Goal: Task Accomplishment & Management: Manage account settings

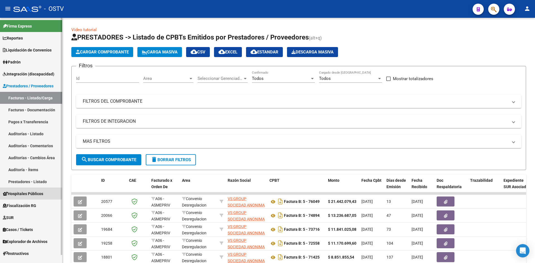
click at [20, 191] on span "Hospitales Públicos" at bounding box center [23, 194] width 40 height 6
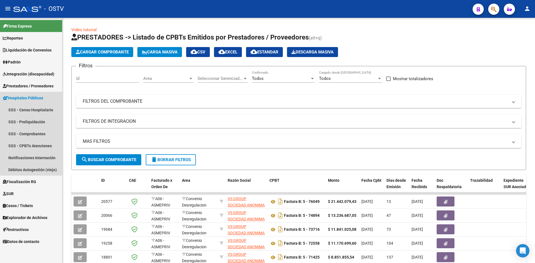
click at [20, 99] on span "Hospitales Públicos" at bounding box center [23, 98] width 40 height 6
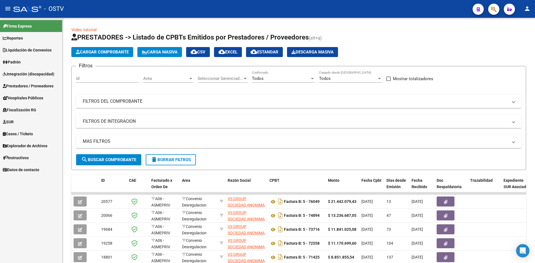
click at [20, 98] on span "Hospitales Públicos" at bounding box center [23, 98] width 40 height 6
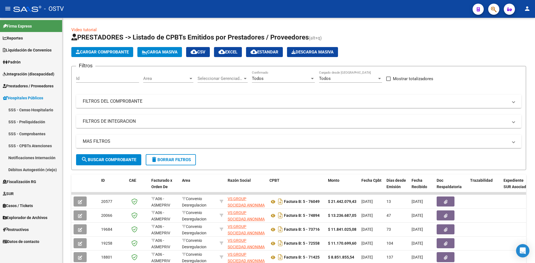
click at [25, 155] on link "Notificaciones Internación" at bounding box center [31, 158] width 62 height 12
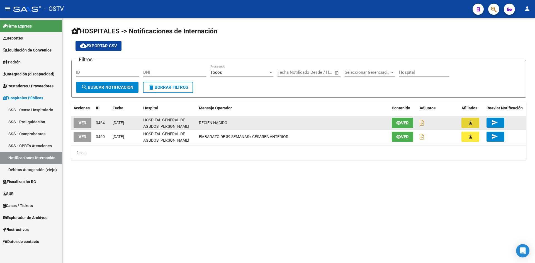
click at [464, 123] on button "button" at bounding box center [470, 123] width 18 height 10
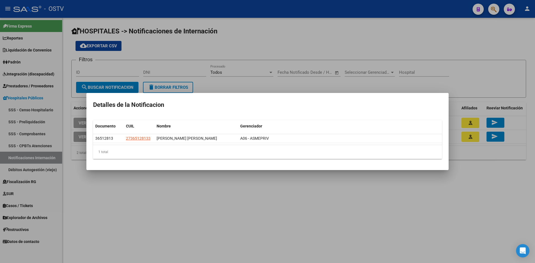
click at [505, 202] on div at bounding box center [267, 131] width 535 height 263
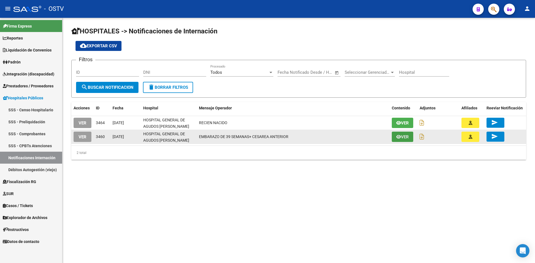
click at [405, 137] on span "Ver" at bounding box center [405, 137] width 8 height 5
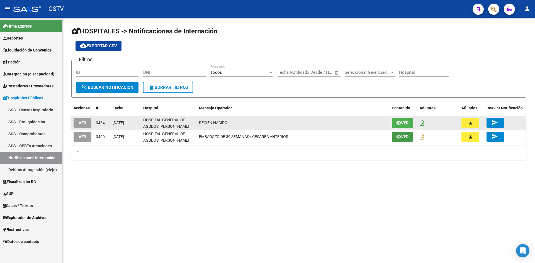
click at [421, 121] on icon at bounding box center [421, 123] width 4 height 6
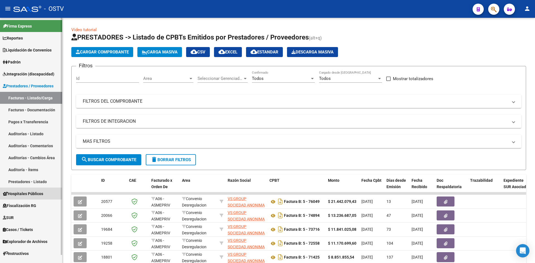
click at [32, 195] on span "Hospitales Públicos" at bounding box center [23, 194] width 40 height 6
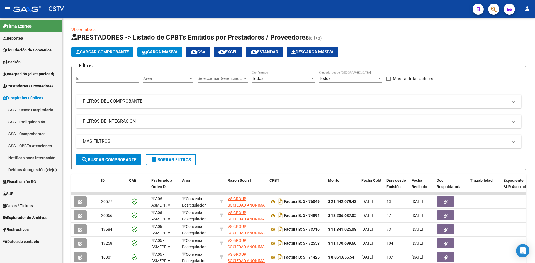
click at [22, 156] on link "Notificaciones Internación" at bounding box center [31, 158] width 62 height 12
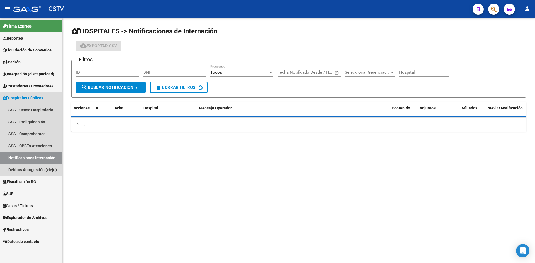
click at [22, 156] on link "Notificaciones Internación" at bounding box center [31, 158] width 62 height 12
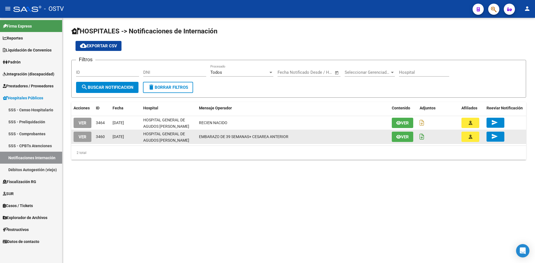
click at [421, 136] on icon at bounding box center [421, 137] width 4 height 6
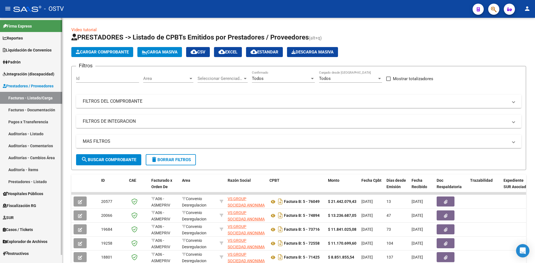
click at [35, 206] on span "Fiscalización RG" at bounding box center [19, 206] width 33 height 6
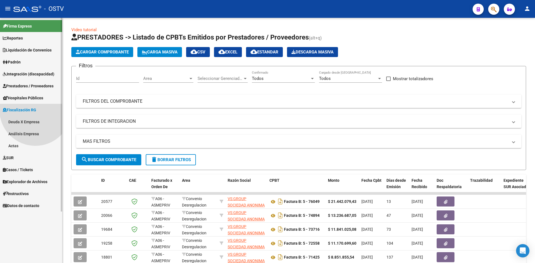
click at [35, 206] on mat-nav-list "Firma Express Reportes Ingresos Devengados Detalles por CUIL RG Detalles - MT/P…" at bounding box center [31, 115] width 62 height 194
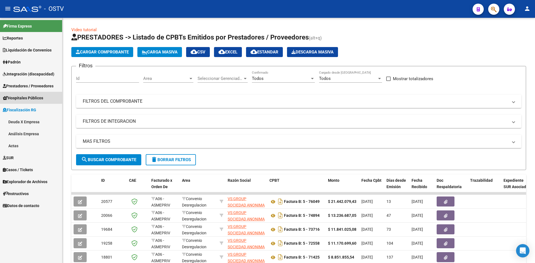
click at [28, 96] on span "Hospitales Públicos" at bounding box center [23, 98] width 40 height 6
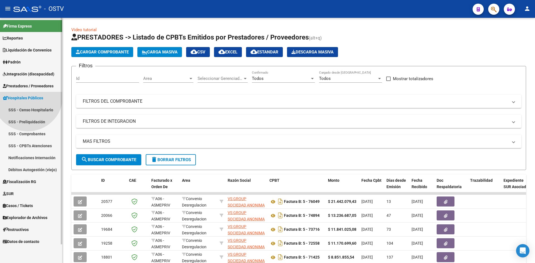
click at [28, 96] on span "Hospitales Públicos" at bounding box center [23, 98] width 40 height 6
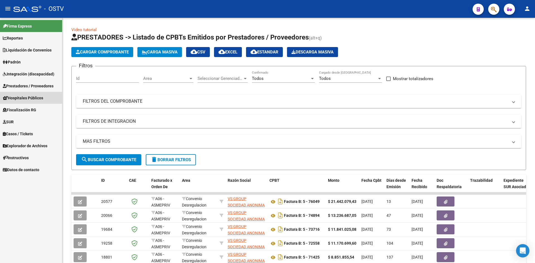
click at [28, 96] on span "Hospitales Públicos" at bounding box center [23, 98] width 40 height 6
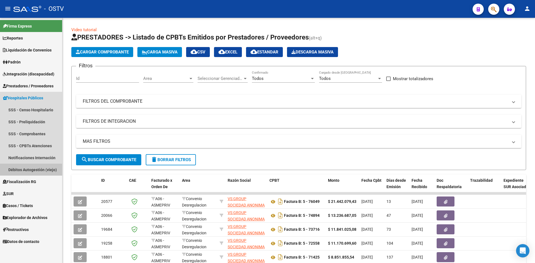
click at [34, 169] on link "Débitos Autogestión (viejo)" at bounding box center [31, 170] width 62 height 12
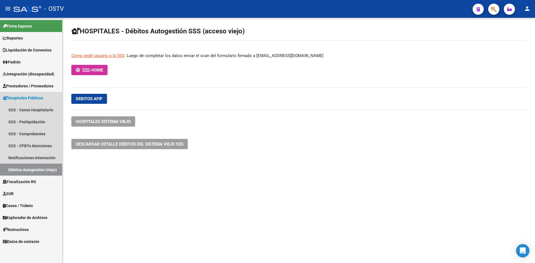
click at [34, 169] on link "Débitos Autogestión (viejo)" at bounding box center [31, 170] width 62 height 12
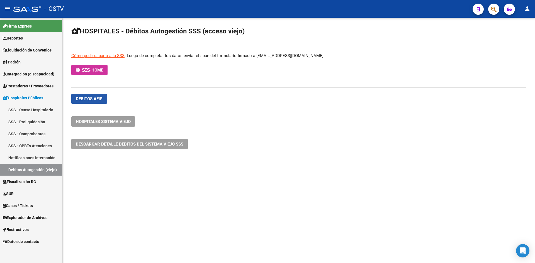
click at [90, 97] on span "Debitos afip" at bounding box center [89, 98] width 27 height 5
click at [91, 68] on span "-" at bounding box center [84, 70] width 16 height 5
click at [96, 119] on span "HOSPITALES SISTEMA VIEJO" at bounding box center [103, 121] width 55 height 5
click at [87, 143] on span "Descargar detalle débitos del sistema VIEJO SSS" at bounding box center [129, 144] width 107 height 5
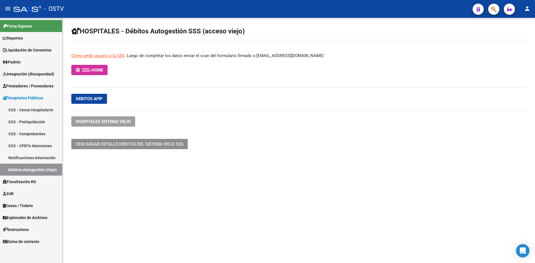
click at [79, 142] on span "Descargar detalle débitos del sistema VIEJO SSS" at bounding box center [129, 144] width 107 height 5
drag, startPoint x: 246, startPoint y: 136, endPoint x: 230, endPoint y: 132, distance: 16.8
click at [245, 136] on div "HOSPITALES - Débitos Autogestión SSS (acceso viejo) Cómo pedir usuario a la SSS…" at bounding box center [298, 93] width 472 height 151
click at [21, 110] on link "SSS - Censo Hospitalario" at bounding box center [31, 110] width 62 height 12
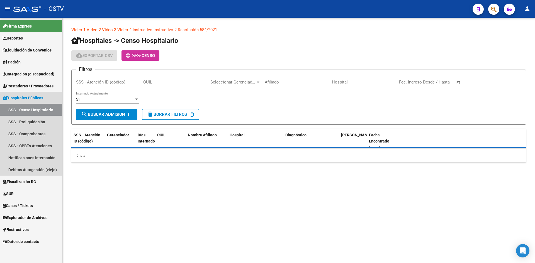
click at [21, 110] on link "SSS - Censo Hospitalario" at bounding box center [31, 110] width 62 height 12
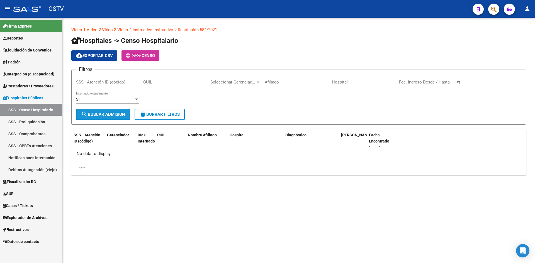
click at [105, 114] on span "search Buscar admision" at bounding box center [103, 114] width 44 height 5
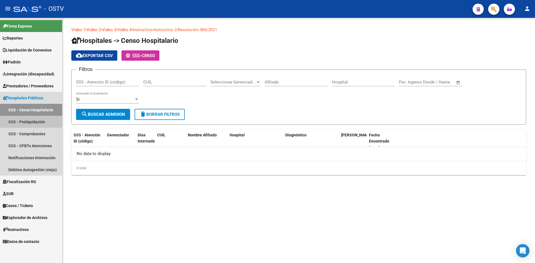
click at [27, 121] on link "SSS - Preliquidación" at bounding box center [31, 122] width 62 height 12
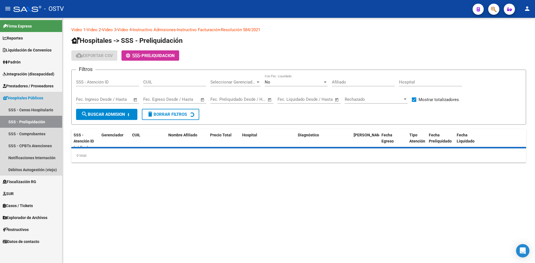
click at [27, 121] on link "SSS - Preliquidación" at bounding box center [31, 122] width 62 height 12
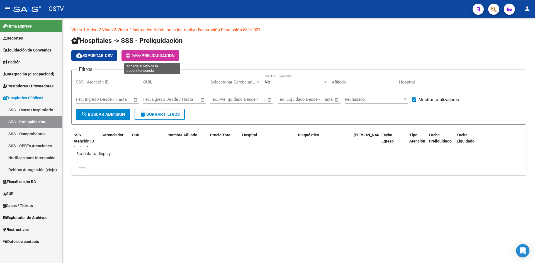
click at [155, 54] on span "PRELIQUIDACION" at bounding box center [157, 55] width 33 height 5
click at [25, 135] on link "SSS - Comprobantes" at bounding box center [31, 134] width 62 height 12
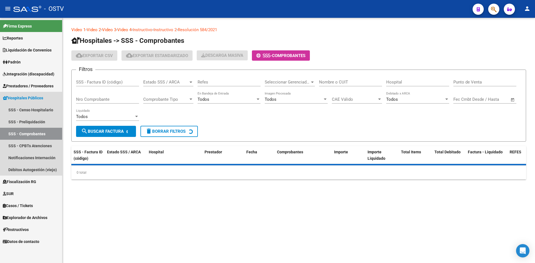
click at [25, 135] on link "SSS - Comprobantes" at bounding box center [31, 134] width 62 height 12
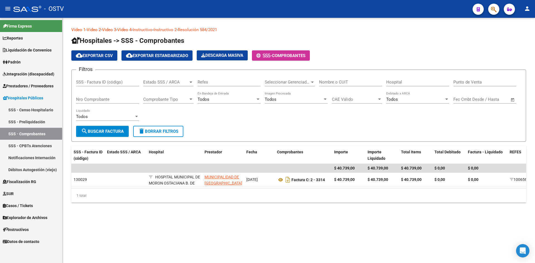
click at [25, 146] on link "SSS - CPBTs Atenciones" at bounding box center [31, 146] width 62 height 12
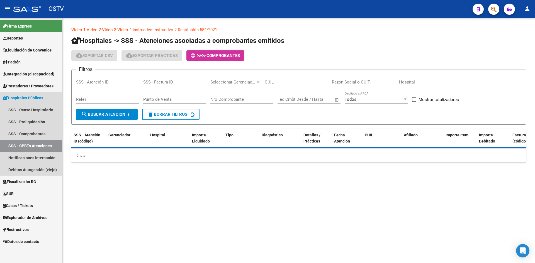
click at [25, 146] on link "SSS - CPBTs Atenciones" at bounding box center [31, 146] width 62 height 12
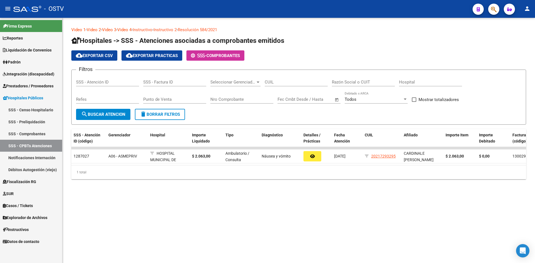
click at [28, 158] on link "Notificaciones Internación" at bounding box center [31, 158] width 62 height 12
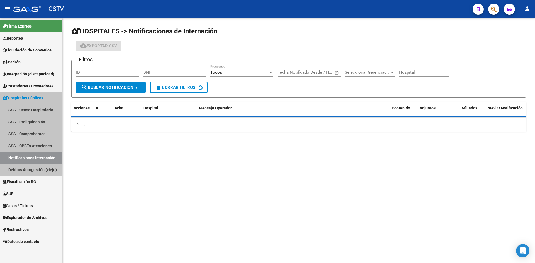
click at [28, 158] on link "Notificaciones Internación" at bounding box center [31, 158] width 62 height 12
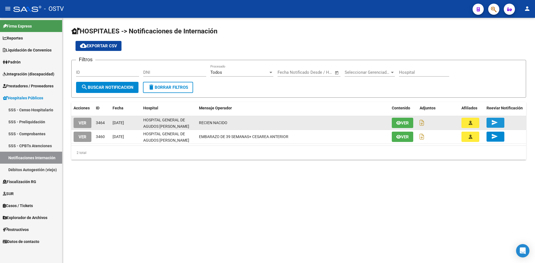
click at [495, 121] on mat-icon "send" at bounding box center [494, 122] width 7 height 7
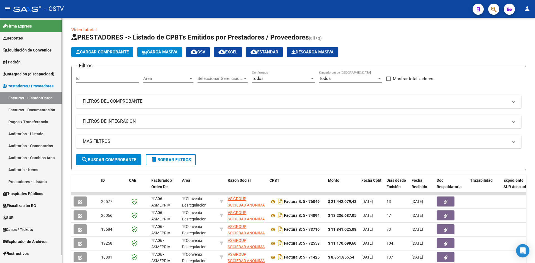
click at [67, 157] on mat-sidenav-container "Firma Express Reportes Ingresos Devengados Detalles por CUIL RG Detalles - MT/P…" at bounding box center [267, 140] width 535 height 245
click at [28, 74] on span "Integración (discapacidad)" at bounding box center [29, 74] width 52 height 6
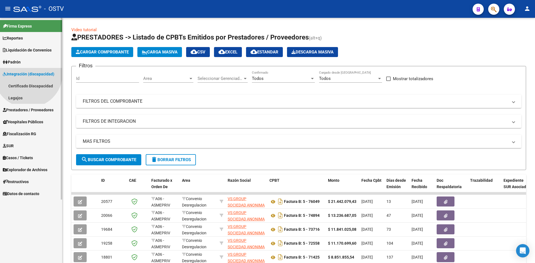
click at [28, 74] on span "Integración (discapacidad)" at bounding box center [29, 74] width 52 height 6
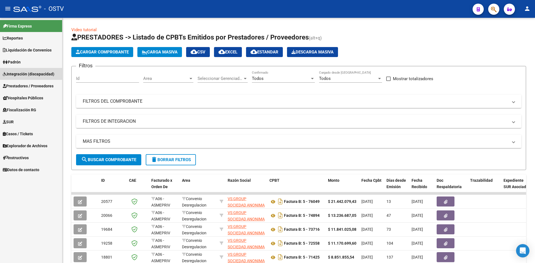
click at [28, 72] on span "Integración (discapacidad)" at bounding box center [29, 74] width 52 height 6
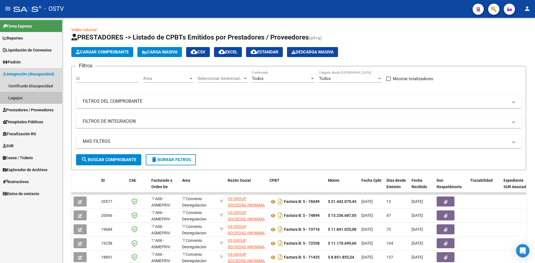
click at [19, 97] on link "Legajos" at bounding box center [31, 98] width 62 height 12
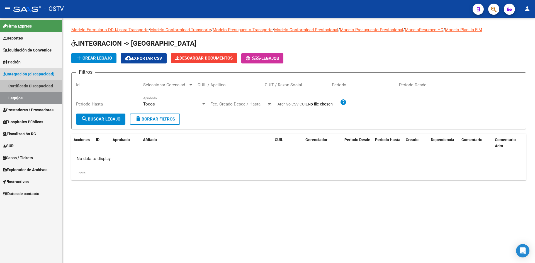
click at [20, 85] on link "Certificado Discapacidad" at bounding box center [31, 86] width 62 height 12
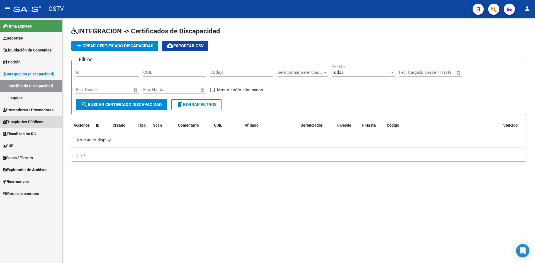
click at [21, 122] on span "Hospitales Públicos" at bounding box center [23, 122] width 40 height 6
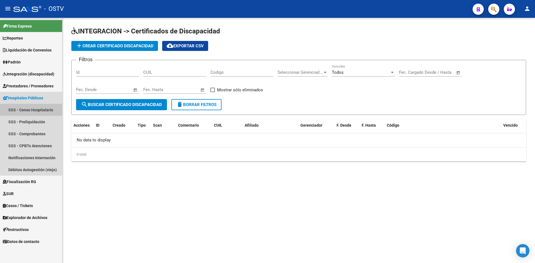
click at [40, 110] on link "SSS - Censo Hospitalario" at bounding box center [31, 110] width 62 height 12
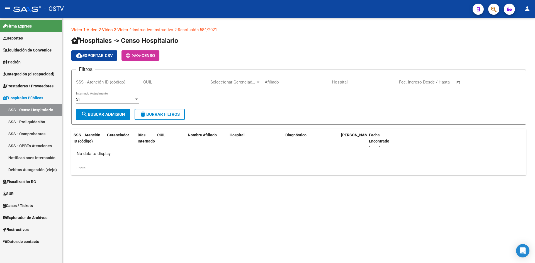
click at [36, 119] on link "SSS - Preliquidación" at bounding box center [31, 122] width 62 height 12
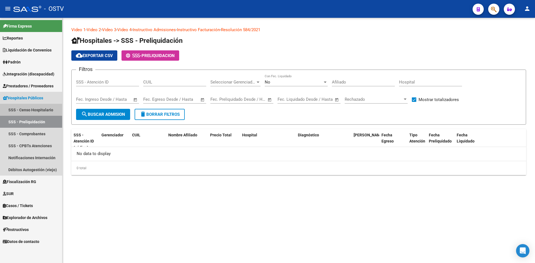
click at [35, 111] on link "SSS - Censo Hospitalario" at bounding box center [31, 110] width 62 height 12
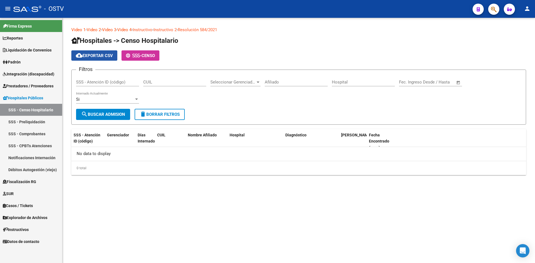
click at [95, 57] on span "cloud_download Exportar CSV" at bounding box center [94, 55] width 37 height 5
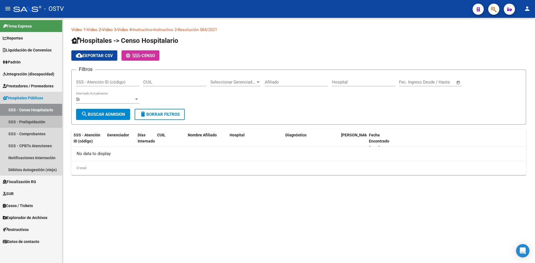
click at [23, 118] on link "SSS - Preliquidación" at bounding box center [31, 122] width 62 height 12
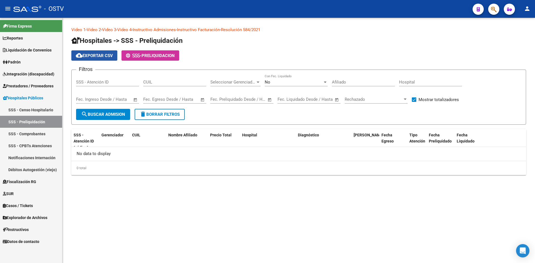
click at [89, 55] on span "cloud_download Exportar CSV" at bounding box center [94, 55] width 37 height 5
click at [28, 133] on link "SSS - Comprobantes" at bounding box center [31, 134] width 62 height 12
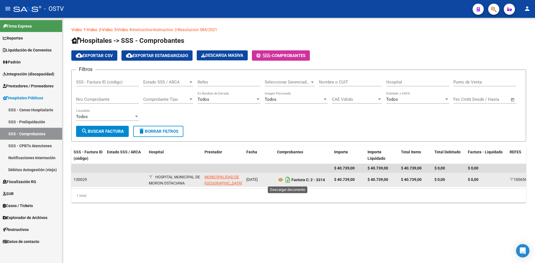
click at [287, 180] on icon "Descargar documento" at bounding box center [287, 179] width 7 height 9
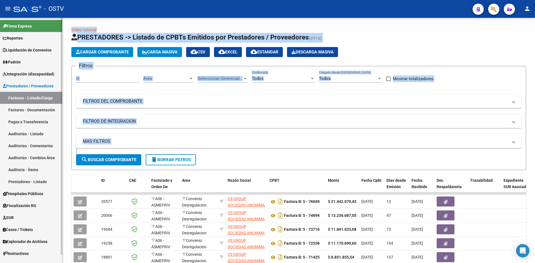
drag, startPoint x: 63, startPoint y: 181, endPoint x: 52, endPoint y: 204, distance: 25.4
click at [60, 211] on mat-sidenav-container "Firma Express Reportes Ingresos Devengados Detalles por CUIL RG Detalles - MT/P…" at bounding box center [267, 140] width 535 height 245
click at [26, 193] on span "Hospitales Públicos" at bounding box center [23, 194] width 40 height 6
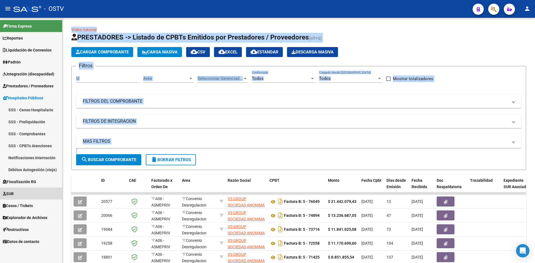
click at [53, 192] on link "SUR" at bounding box center [31, 194] width 62 height 12
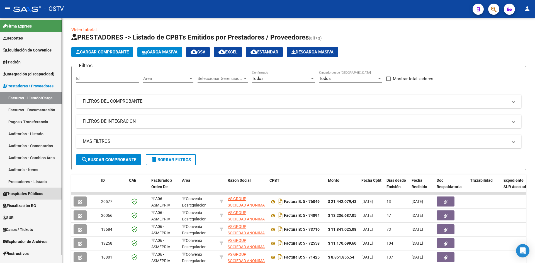
click at [32, 193] on span "Hospitales Públicos" at bounding box center [23, 194] width 40 height 6
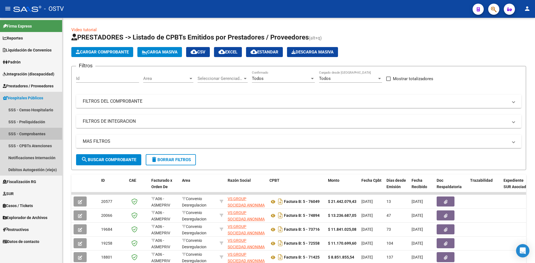
click at [35, 135] on link "SSS - Comprobantes" at bounding box center [31, 134] width 62 height 12
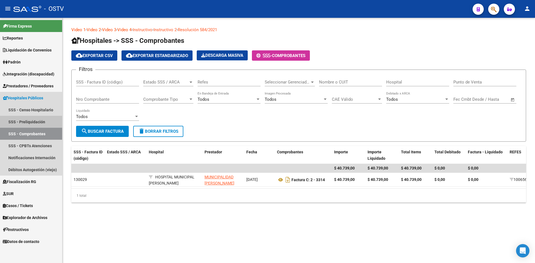
click at [33, 120] on link "SSS - Preliquidación" at bounding box center [31, 122] width 62 height 12
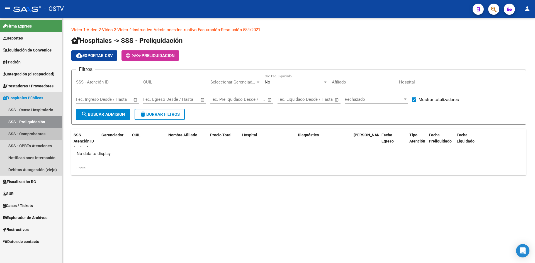
click at [33, 135] on link "SSS - Comprobantes" at bounding box center [31, 134] width 62 height 12
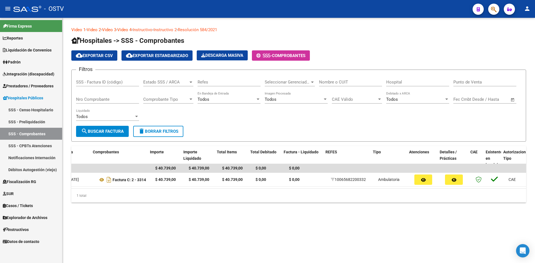
scroll to position [0, 184]
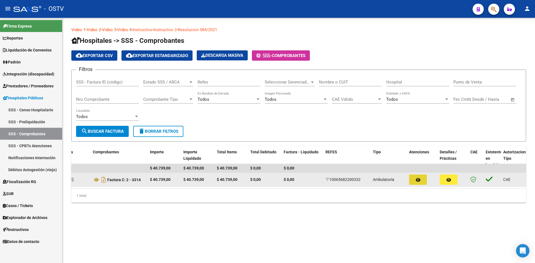
click at [417, 180] on icon "button" at bounding box center [418, 180] width 5 height 4
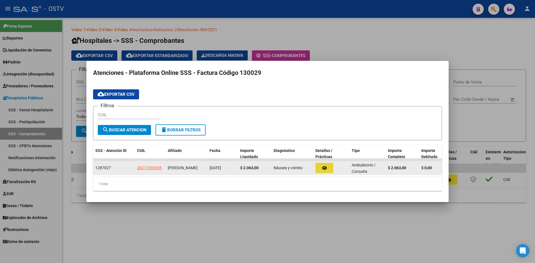
click at [324, 166] on icon "button" at bounding box center [324, 168] width 5 height 4
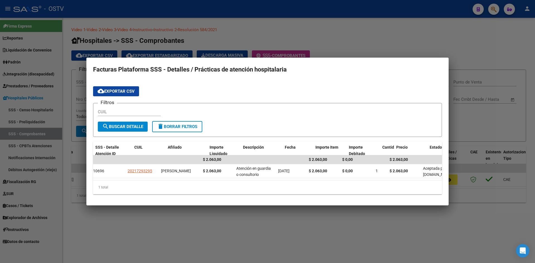
scroll to position [0, 0]
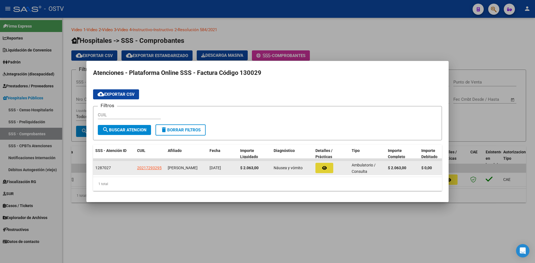
click at [358, 163] on span "Ambulatorio / Consulta" at bounding box center [363, 168] width 24 height 11
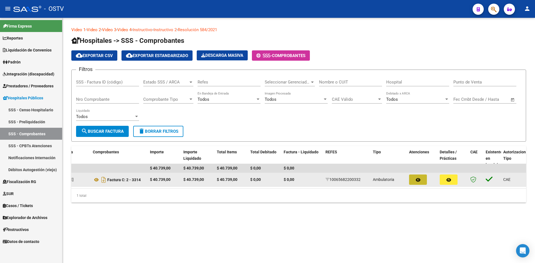
click at [416, 178] on icon "button" at bounding box center [418, 180] width 5 height 4
click at [448, 179] on icon "button" at bounding box center [448, 180] width 5 height 4
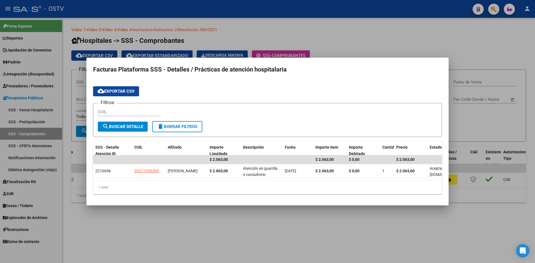
click at [24, 146] on div at bounding box center [267, 131] width 535 height 263
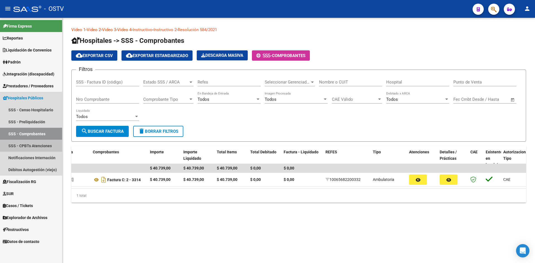
click at [24, 146] on link "SSS - CPBTs Atenciones" at bounding box center [31, 146] width 62 height 12
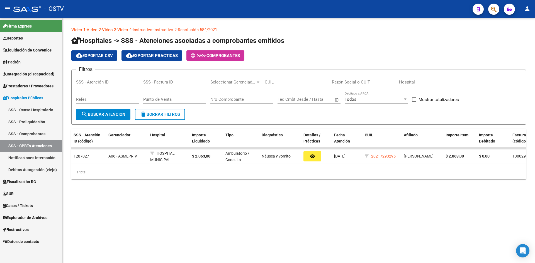
click at [24, 146] on link "SSS - CPBTs Atenciones" at bounding box center [31, 146] width 62 height 12
click at [13, 146] on link "SSS - CPBTs Atenciones" at bounding box center [31, 146] width 62 height 12
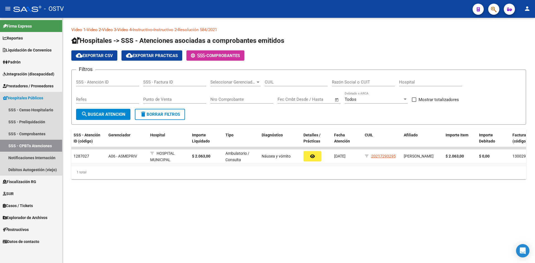
click at [13, 146] on link "SSS - CPBTs Atenciones" at bounding box center [31, 146] width 62 height 12
click at [11, 145] on link "SSS - CPBTs Atenciones" at bounding box center [31, 146] width 62 height 12
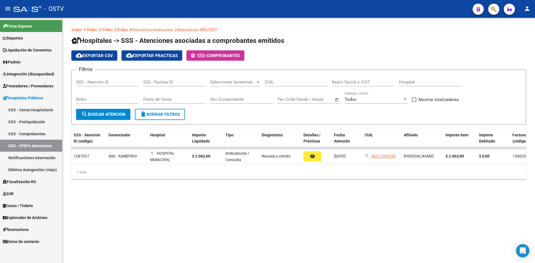
click at [140, 244] on mat-sidenav-content "Video 1 - Video 2 - Video 3 - Video 4 - Instructivo - Instructivo 2 - Resolució…" at bounding box center [298, 140] width 472 height 245
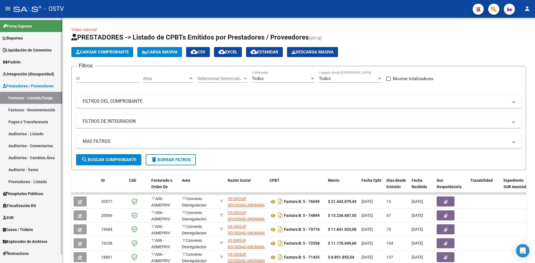
click at [66, 14] on div "menu - OSTV person Firma Express Reportes Ingresos Devengados Detalles por CUIL…" at bounding box center [267, 131] width 535 height 263
click at [13, 37] on span "Reportes" at bounding box center [13, 38] width 20 height 6
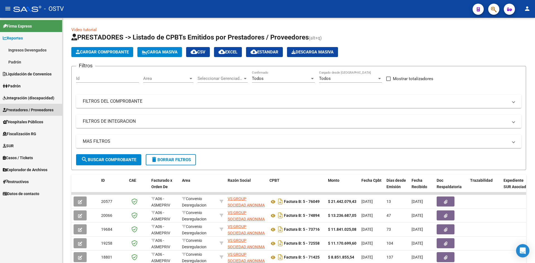
click at [39, 112] on span "Prestadores / Proveedores" at bounding box center [28, 110] width 51 height 6
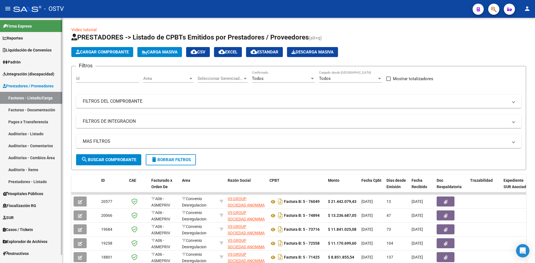
click at [23, 181] on link "Prestadores - Listado" at bounding box center [31, 182] width 62 height 12
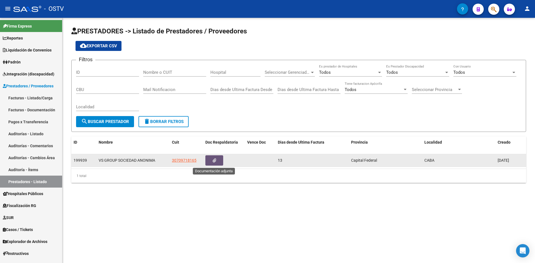
click at [214, 160] on icon "button" at bounding box center [214, 160] width 4 height 4
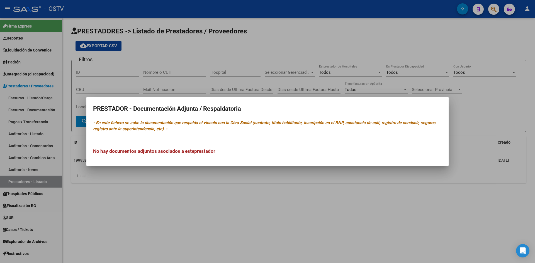
click at [47, 180] on div at bounding box center [267, 131] width 535 height 263
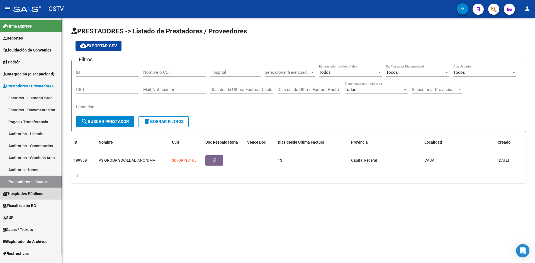
click at [40, 192] on span "Hospitales Públicos" at bounding box center [23, 194] width 40 height 6
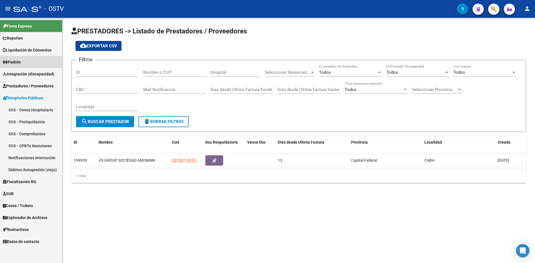
click at [59, 59] on link "Padrón" at bounding box center [31, 62] width 62 height 12
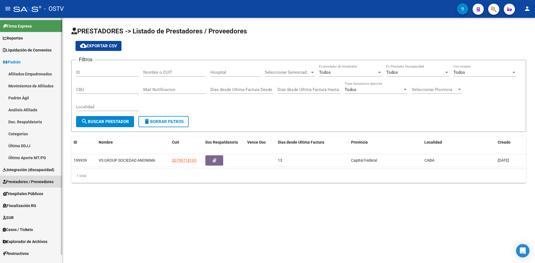
click at [20, 182] on span "Prestadores / Proveedores" at bounding box center [28, 182] width 51 height 6
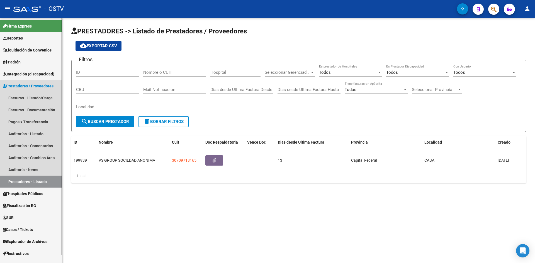
click at [20, 182] on link "Prestadores - Listado" at bounding box center [31, 182] width 62 height 12
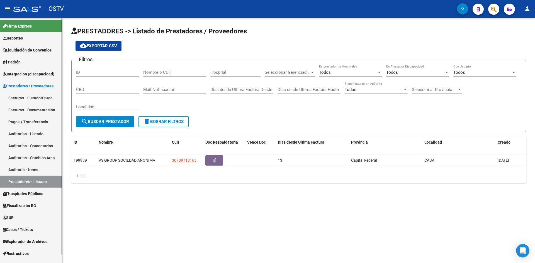
click at [19, 181] on link "Prestadores - Listado" at bounding box center [31, 182] width 62 height 12
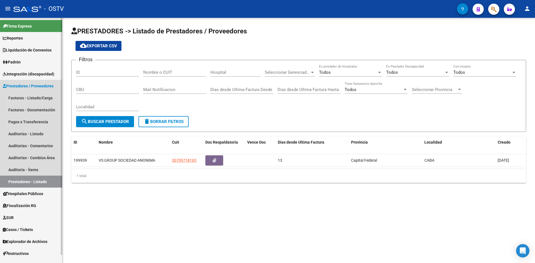
click at [19, 181] on link "Prestadores - Listado" at bounding box center [31, 182] width 62 height 12
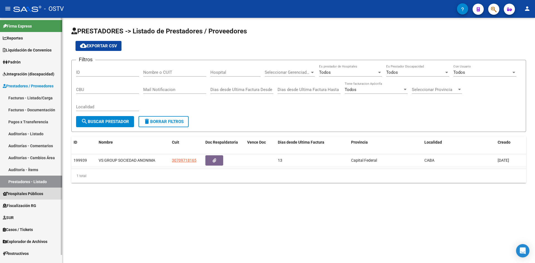
click at [20, 192] on span "Hospitales Públicos" at bounding box center [23, 194] width 40 height 6
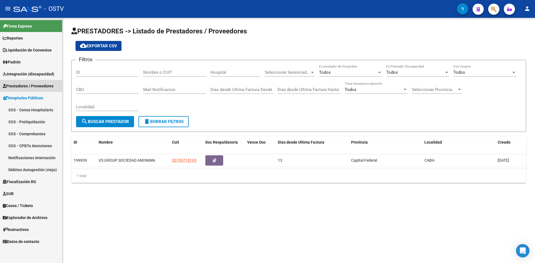
click at [37, 86] on span "Prestadores / Proveedores" at bounding box center [28, 86] width 51 height 6
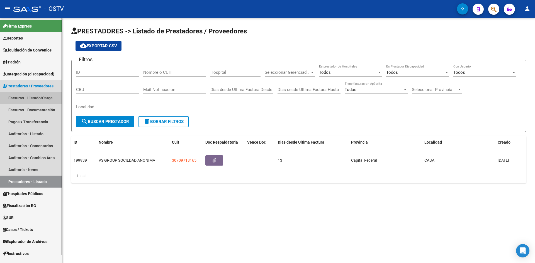
click at [28, 99] on link "Facturas - Listado/Carga" at bounding box center [31, 98] width 62 height 12
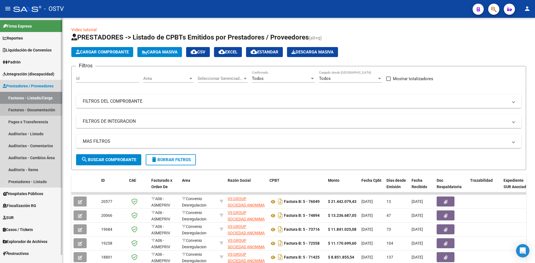
click at [44, 106] on link "Facturas - Documentación" at bounding box center [31, 110] width 62 height 12
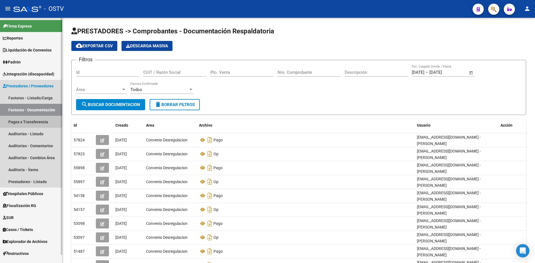
click at [38, 120] on link "Pagos x Transferencia" at bounding box center [31, 122] width 62 height 12
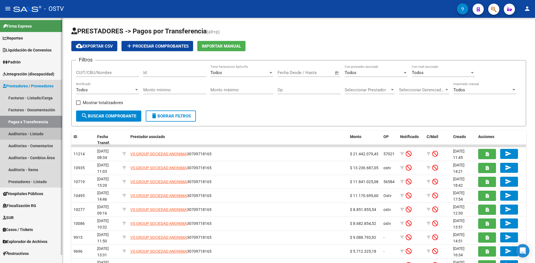
click at [32, 134] on link "Auditorías - Listado" at bounding box center [31, 134] width 62 height 12
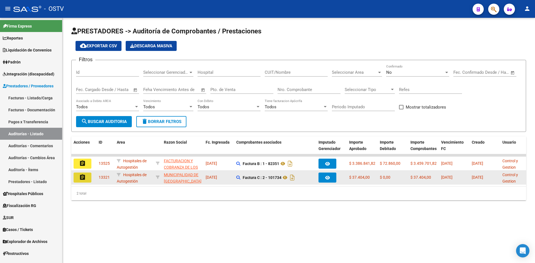
click at [84, 178] on mat-icon "assignment" at bounding box center [82, 177] width 7 height 7
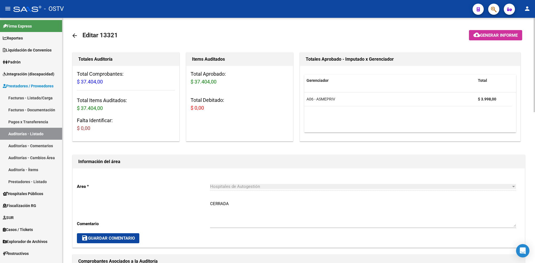
drag, startPoint x: 533, startPoint y: 90, endPoint x: 534, endPoint y: 110, distance: 20.4
click at [516, 66] on div "Totales Aprobado - Imputado x Gerenciador" at bounding box center [410, 59] width 220 height 13
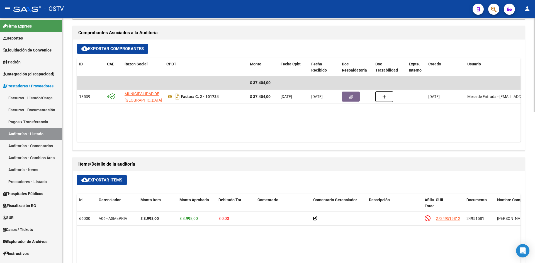
scroll to position [233, 0]
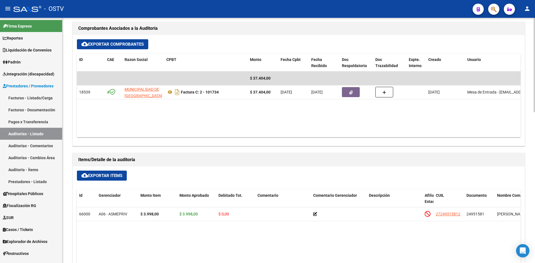
click at [534, 157] on div at bounding box center [533, 154] width 1 height 94
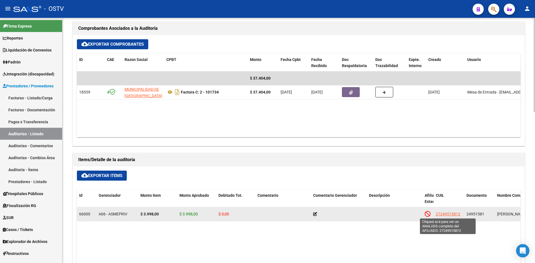
click at [447, 213] on span "27249515812" at bounding box center [448, 214] width 25 height 4
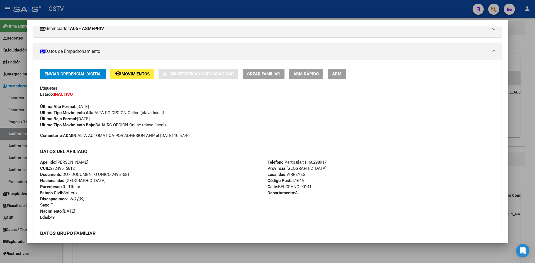
scroll to position [66, 0]
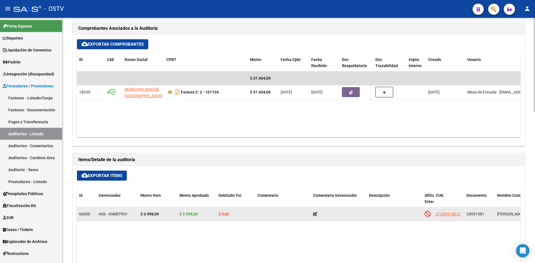
click at [192, 214] on span "$ 3.998,00" at bounding box center [188, 214] width 18 height 4
click at [185, 215] on span "$ 3.998,00" at bounding box center [188, 214] width 18 height 4
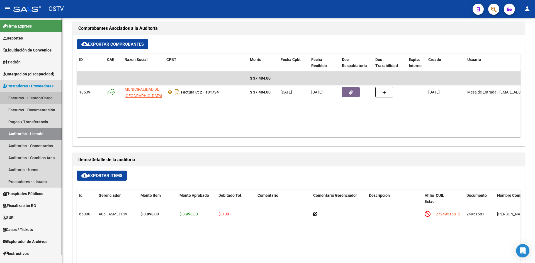
click at [32, 98] on link "Facturas - Listado/Carga" at bounding box center [31, 98] width 62 height 12
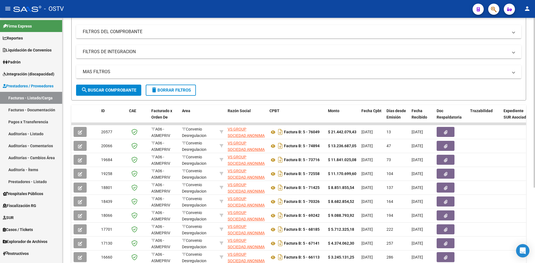
scroll to position [109, 0]
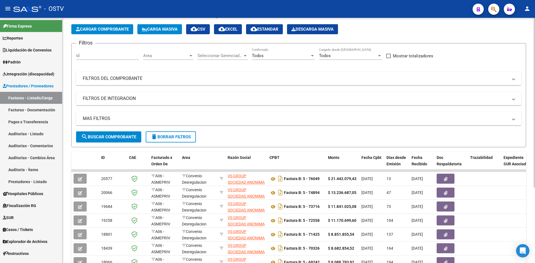
click at [511, 96] on div "Video tutorial PRESTADORES -> Listado de CPBTs Emitidos por Prestadores / Prove…" at bounding box center [299, 170] width 474 height 350
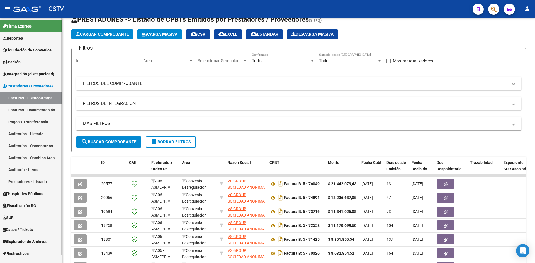
click at [37, 107] on link "Facturas - Documentación" at bounding box center [31, 110] width 62 height 12
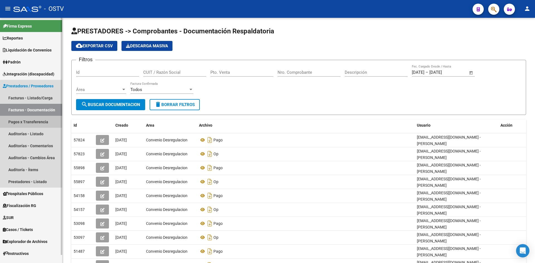
click at [36, 120] on link "Pagos x Transferencia" at bounding box center [31, 122] width 62 height 12
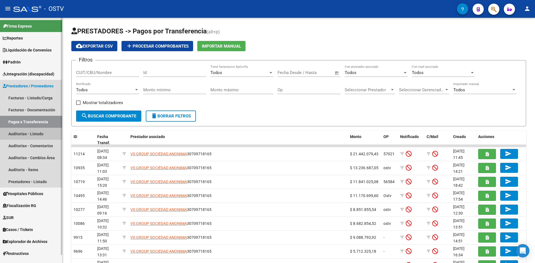
click at [34, 133] on link "Auditorías - Listado" at bounding box center [31, 134] width 62 height 12
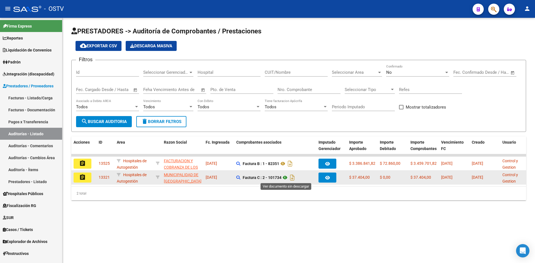
click at [286, 180] on icon at bounding box center [284, 177] width 7 height 7
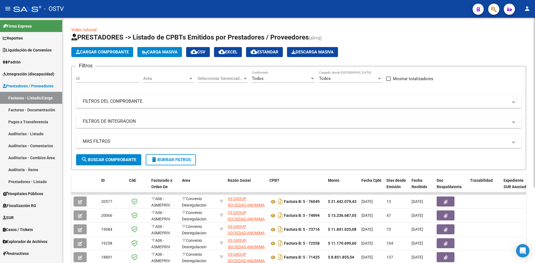
click at [534, 78] on div at bounding box center [533, 103] width 1 height 170
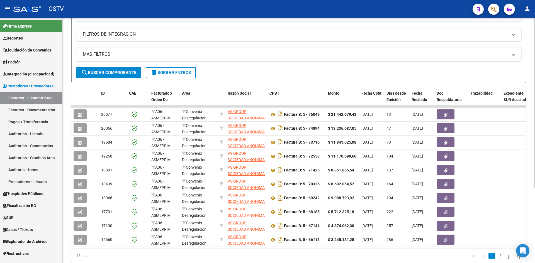
scroll to position [88, 0]
click at [534, 153] on div at bounding box center [533, 166] width 1 height 170
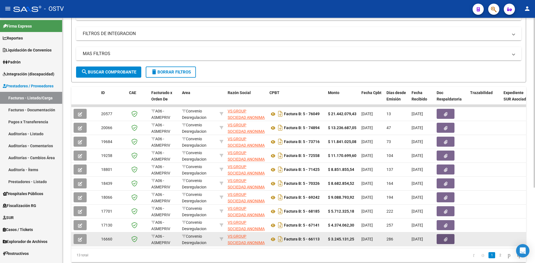
click at [445, 240] on icon "button" at bounding box center [446, 240] width 4 height 4
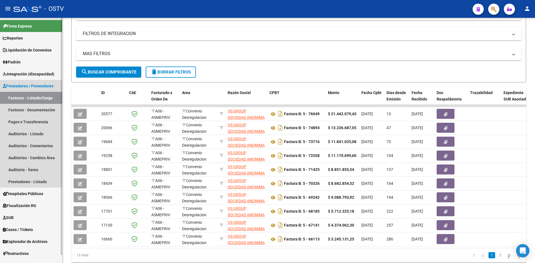
click at [16, 85] on span "Prestadores / Proveedores" at bounding box center [28, 86] width 51 height 6
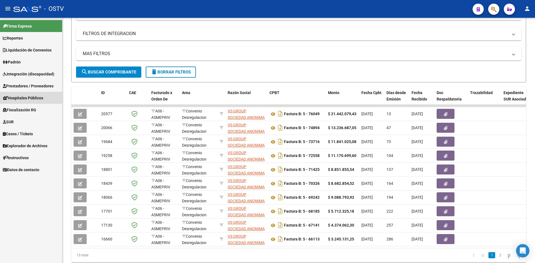
click at [20, 97] on span "Hospitales Públicos" at bounding box center [23, 98] width 40 height 6
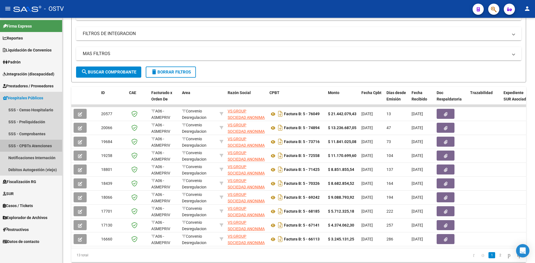
click at [25, 145] on link "SSS - CPBTs Atenciones" at bounding box center [31, 146] width 62 height 12
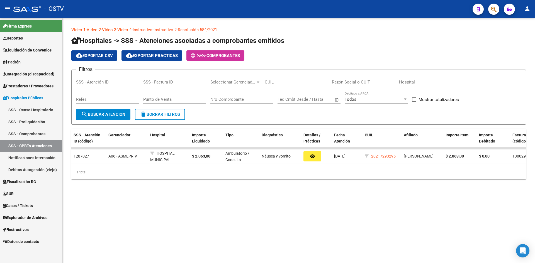
click at [41, 64] on link "Padrón" at bounding box center [31, 62] width 62 height 12
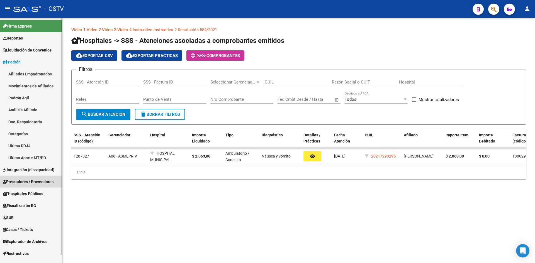
click at [45, 181] on span "Prestadores / Proveedores" at bounding box center [28, 182] width 51 height 6
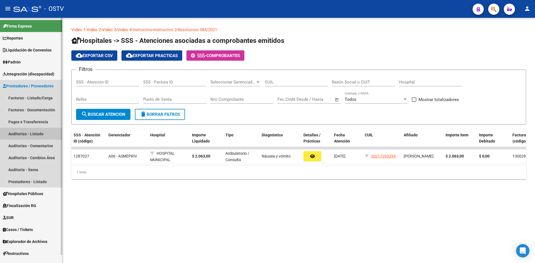
click at [31, 132] on link "Auditorías - Listado" at bounding box center [31, 134] width 62 height 12
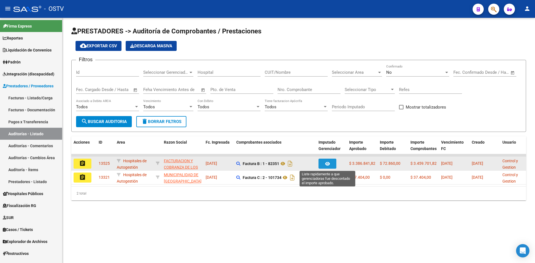
click at [327, 166] on icon "button" at bounding box center [327, 164] width 5 height 4
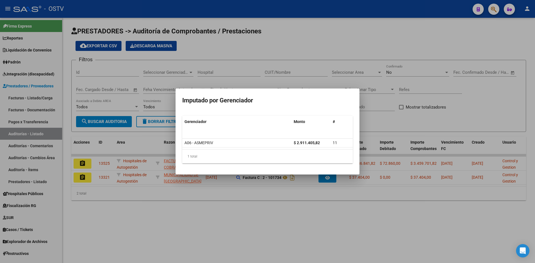
click at [223, 202] on div at bounding box center [267, 131] width 535 height 263
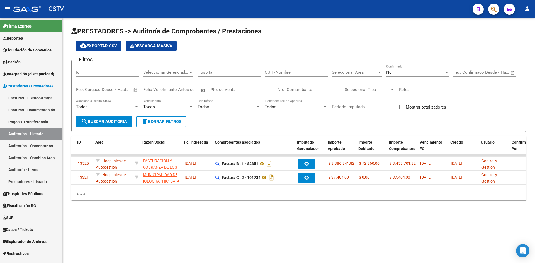
scroll to position [0, 21]
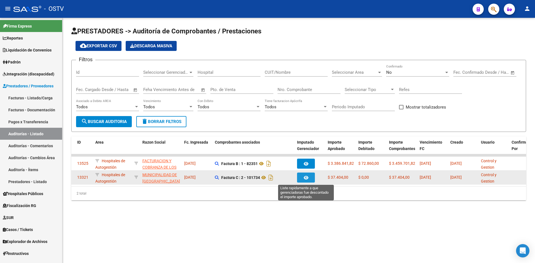
click at [303, 175] on button "button" at bounding box center [306, 178] width 18 height 10
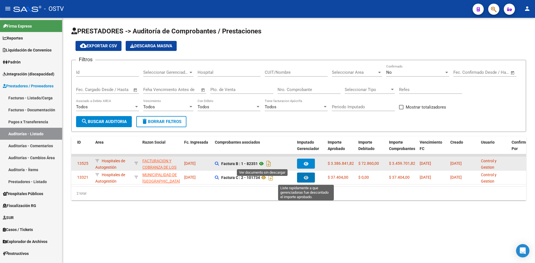
click at [260, 161] on icon at bounding box center [261, 163] width 7 height 7
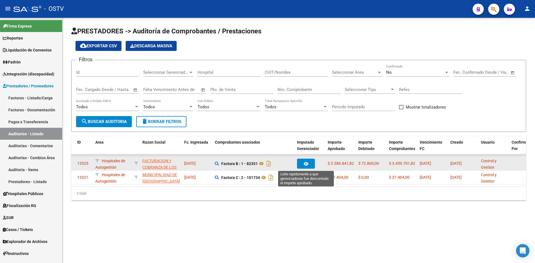
click at [307, 163] on icon "button" at bounding box center [306, 164] width 5 height 4
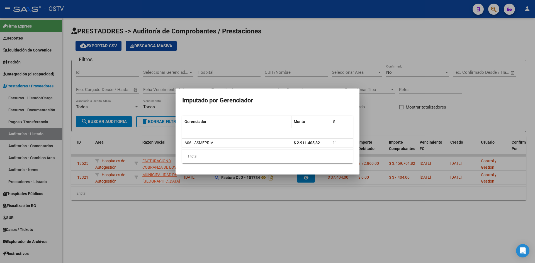
click at [276, 125] on datatable-header-cell "Gerenciador" at bounding box center [236, 122] width 109 height 12
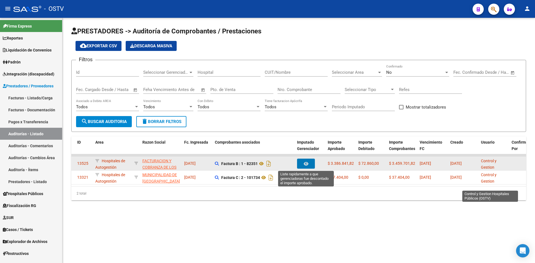
click at [485, 161] on span "Control y Gestion Hospitales Públicos (OSTV)" at bounding box center [490, 174] width 18 height 30
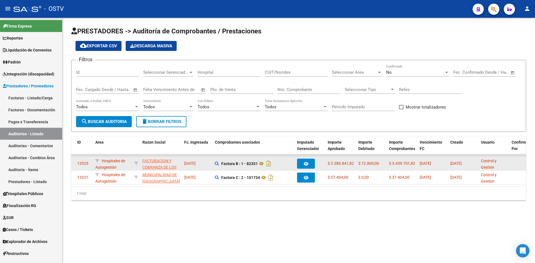
click at [485, 161] on span "Control y Gestion Hospitales Públicos (OSTV)" at bounding box center [490, 174] width 18 height 30
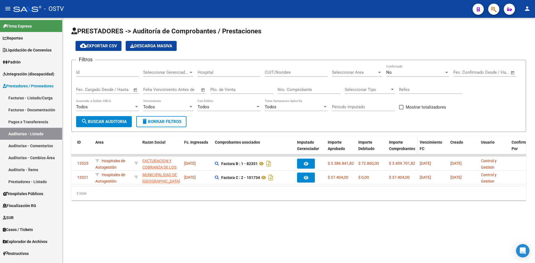
click at [397, 142] on span "Importe Comprobantes" at bounding box center [402, 145] width 26 height 11
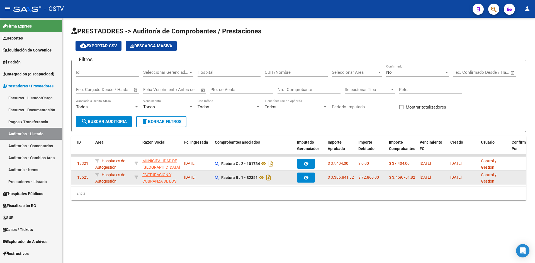
click at [396, 178] on span "$ 3.459.701,82" at bounding box center [402, 177] width 26 height 4
click at [395, 178] on span "$ 3.459.701,82" at bounding box center [402, 177] width 26 height 4
click at [304, 177] on icon "button" at bounding box center [306, 178] width 5 height 4
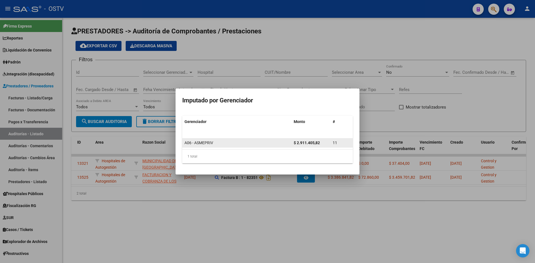
click at [334, 143] on span "11" at bounding box center [335, 143] width 4 height 4
click at [353, 213] on div at bounding box center [267, 131] width 535 height 263
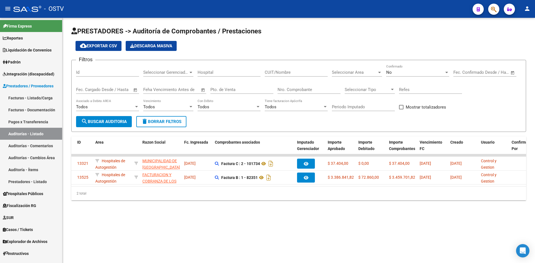
click at [100, 45] on span "cloud_download Exportar CSV" at bounding box center [98, 45] width 37 height 5
click at [149, 46] on span "Descarga Masiva" at bounding box center [151, 45] width 42 height 5
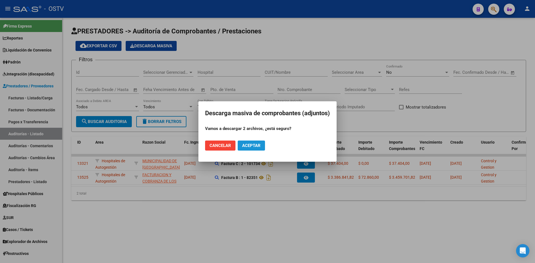
click at [247, 143] on span "Aceptar" at bounding box center [251, 145] width 18 height 5
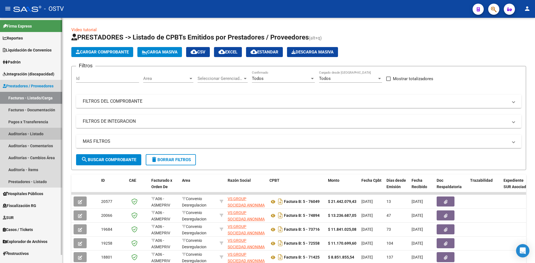
click at [13, 134] on link "Auditorías - Listado" at bounding box center [31, 134] width 62 height 12
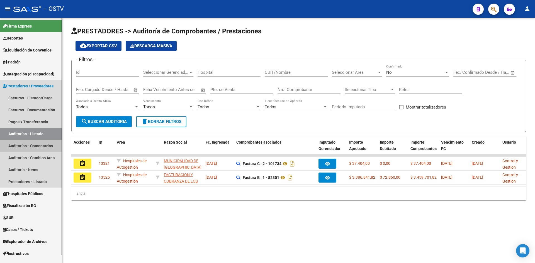
click at [16, 145] on link "Auditorías - Comentarios" at bounding box center [31, 146] width 62 height 12
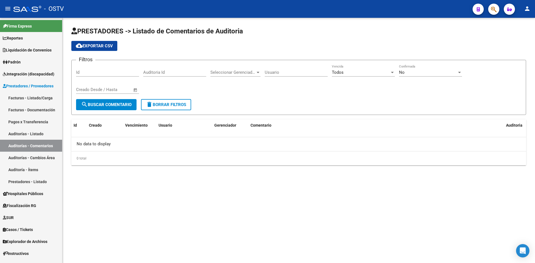
click at [89, 44] on span "cloud_download Exportar CSV" at bounding box center [94, 45] width 37 height 5
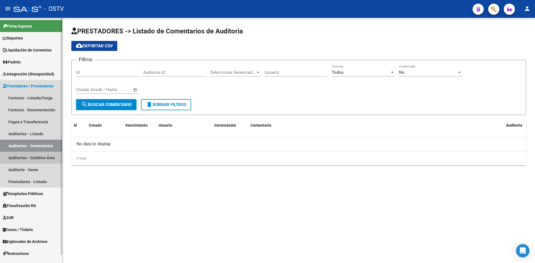
click at [25, 157] on link "Auditorías - Cambios Área" at bounding box center [31, 158] width 62 height 12
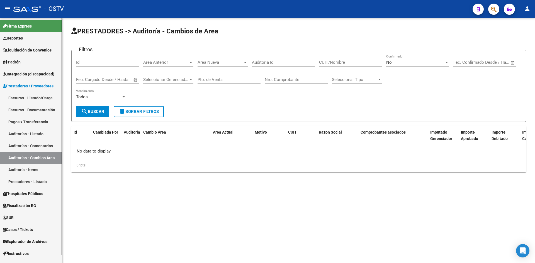
click at [28, 167] on link "Auditoría - Ítems" at bounding box center [31, 170] width 62 height 12
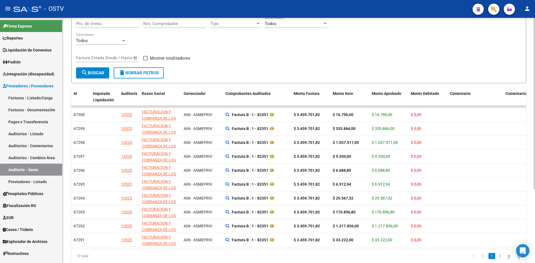
scroll to position [88, 0]
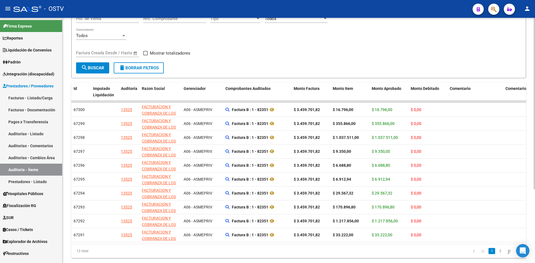
click at [534, 175] on div at bounding box center [533, 168] width 1 height 172
click at [534, 111] on div at bounding box center [533, 168] width 1 height 172
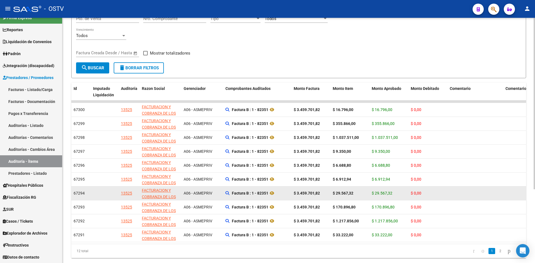
click at [484, 188] on datatable-body-cell at bounding box center [475, 194] width 56 height 14
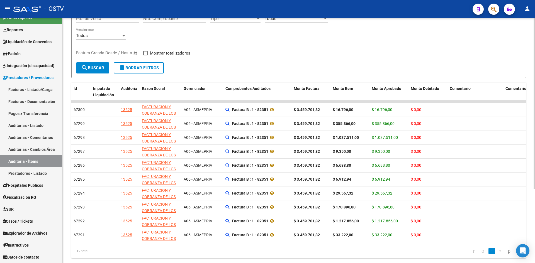
scroll to position [105, 0]
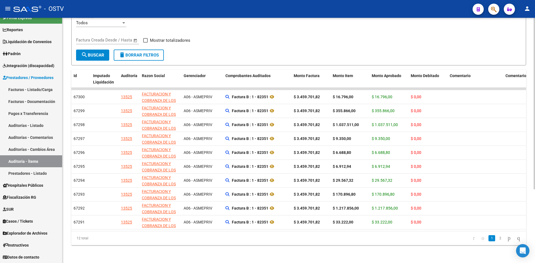
click at [531, 194] on div "PRESTADORES -> Auditoría - Items (detalles) cloud_download Exportar CSV Filtros…" at bounding box center [299, 90] width 474 height 346
click at [497, 238] on link "2" at bounding box center [500, 238] width 7 height 6
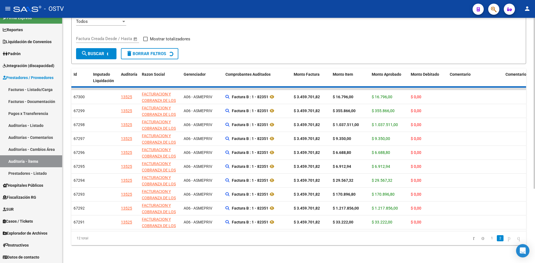
scroll to position [0, 0]
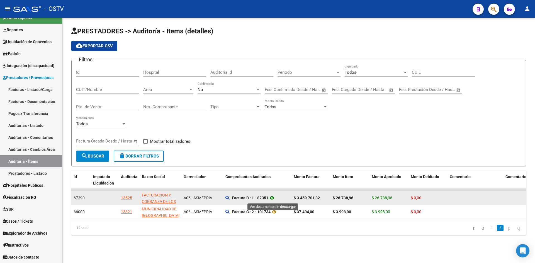
click at [273, 197] on icon at bounding box center [271, 198] width 7 height 7
click at [124, 198] on div "13525" at bounding box center [126, 198] width 11 height 6
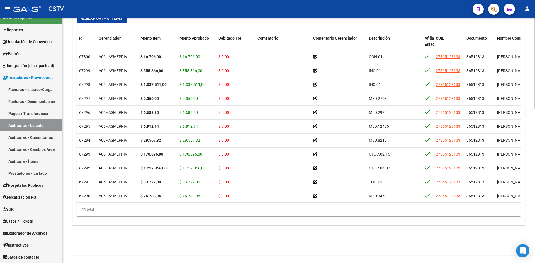
scroll to position [412, 0]
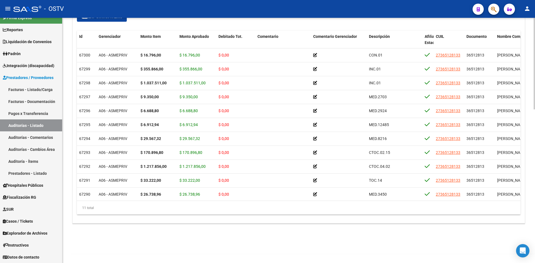
click at [534, 222] on div at bounding box center [533, 218] width 1 height 92
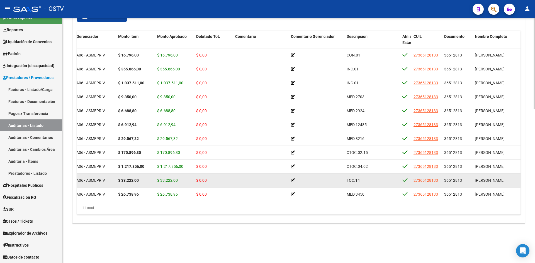
scroll to position [0, 32]
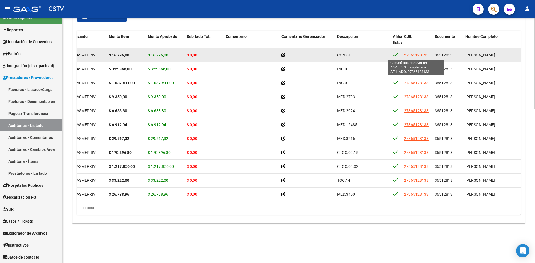
click at [407, 55] on span "27365128133" at bounding box center [416, 55] width 25 height 4
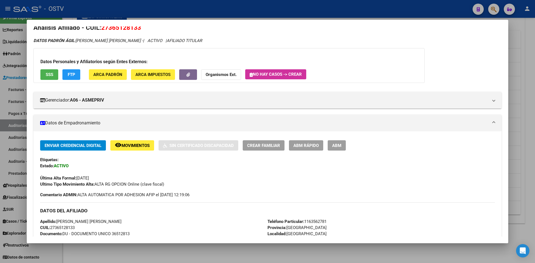
scroll to position [0, 0]
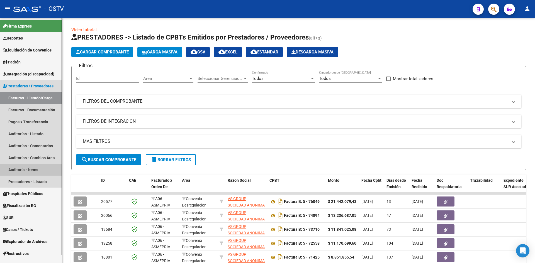
click at [20, 169] on link "Auditoría - Ítems" at bounding box center [31, 170] width 62 height 12
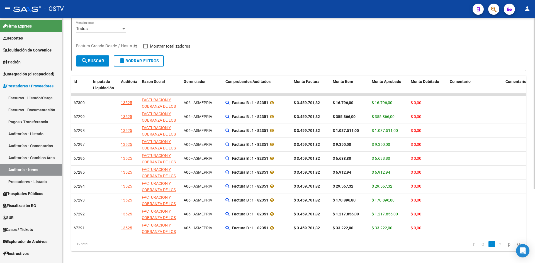
scroll to position [105, 0]
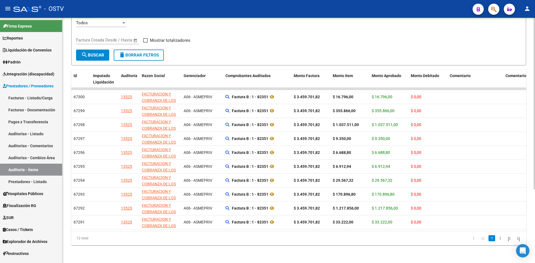
click at [532, 196] on div "PRESTADORES -> Auditoría - Items (detalles) cloud_download Exportar CSV Filtros…" at bounding box center [299, 90] width 474 height 346
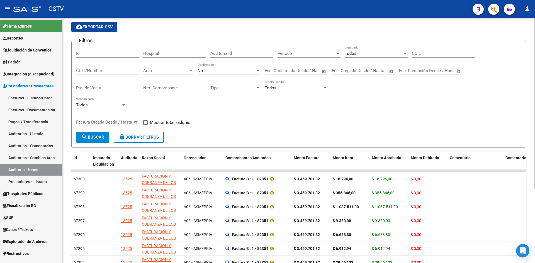
scroll to position [18, 0]
click at [534, 40] on div at bounding box center [533, 117] width 1 height 172
click at [93, 28] on span "cloud_download Exportar CSV" at bounding box center [94, 27] width 37 height 5
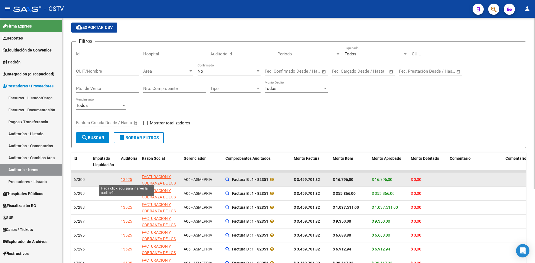
click at [128, 182] on div "13525" at bounding box center [126, 180] width 11 height 6
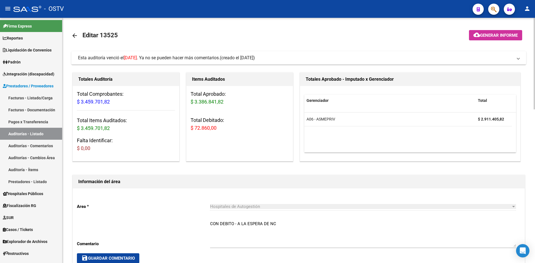
click at [75, 38] on mat-icon "arrow_back" at bounding box center [74, 35] width 7 height 7
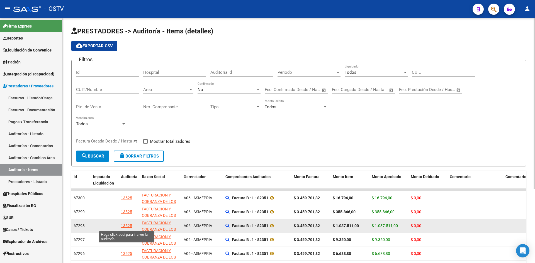
click at [128, 226] on div "13525" at bounding box center [126, 226] width 11 height 6
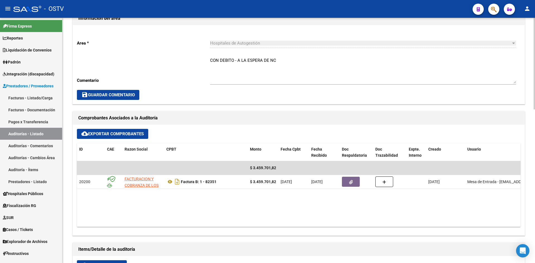
scroll to position [176, 0]
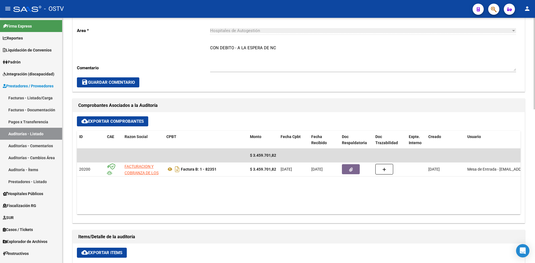
click at [534, 146] on div at bounding box center [533, 130] width 1 height 92
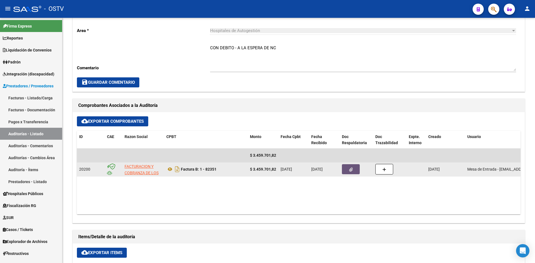
click at [350, 171] on icon "button" at bounding box center [351, 170] width 4 height 4
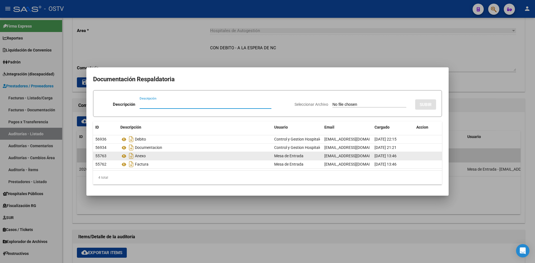
click at [141, 156] on div "Anexo" at bounding box center [194, 155] width 149 height 9
click at [129, 156] on icon "Descargar documento" at bounding box center [131, 155] width 7 height 9
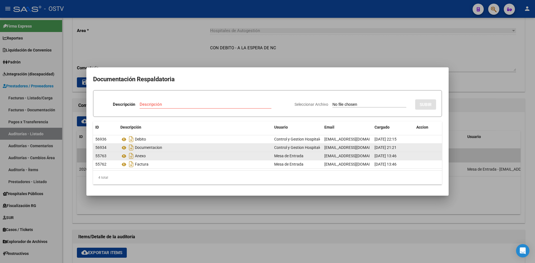
click at [140, 147] on div "Documentacion" at bounding box center [194, 147] width 149 height 9
click at [123, 148] on icon at bounding box center [123, 148] width 7 height 7
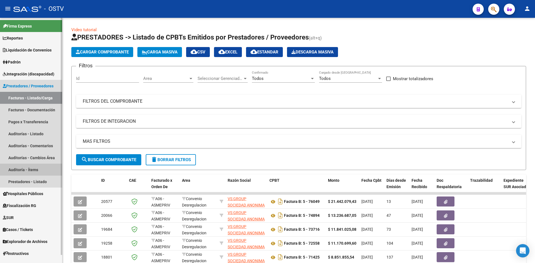
click at [21, 169] on link "Auditoría - Ítems" at bounding box center [31, 170] width 62 height 12
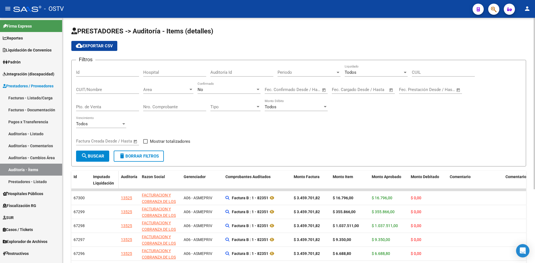
click at [96, 177] on span "Imputado Liquidación" at bounding box center [103, 180] width 21 height 11
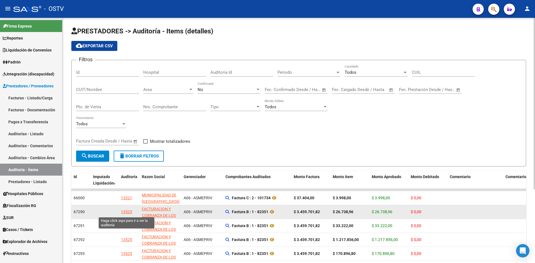
click at [128, 212] on div "13525" at bounding box center [126, 212] width 11 height 6
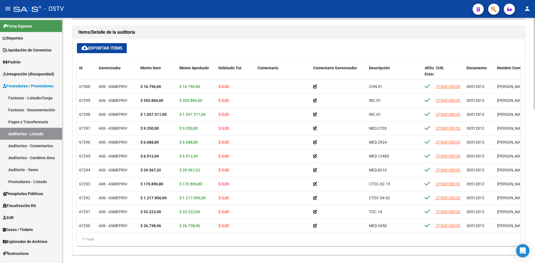
scroll to position [381, 0]
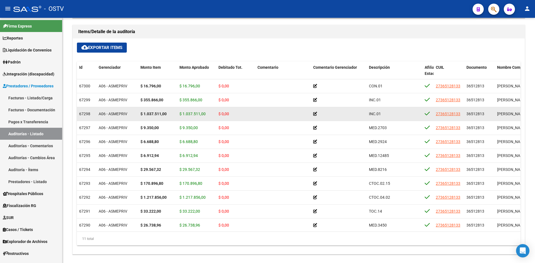
scroll to position [350, 0]
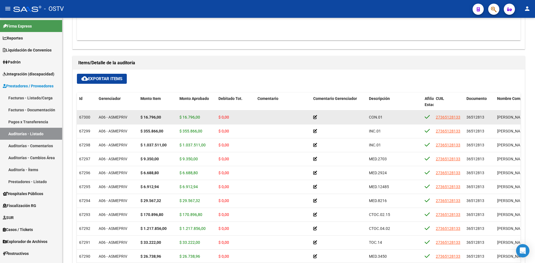
click at [315, 117] on icon at bounding box center [315, 117] width 4 height 4
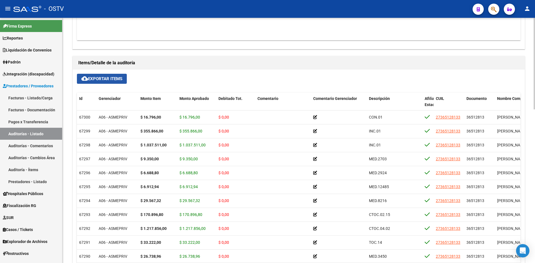
click at [107, 79] on span "cloud_download Exportar Items" at bounding box center [101, 78] width 41 height 5
